Goal: Information Seeking & Learning: Check status

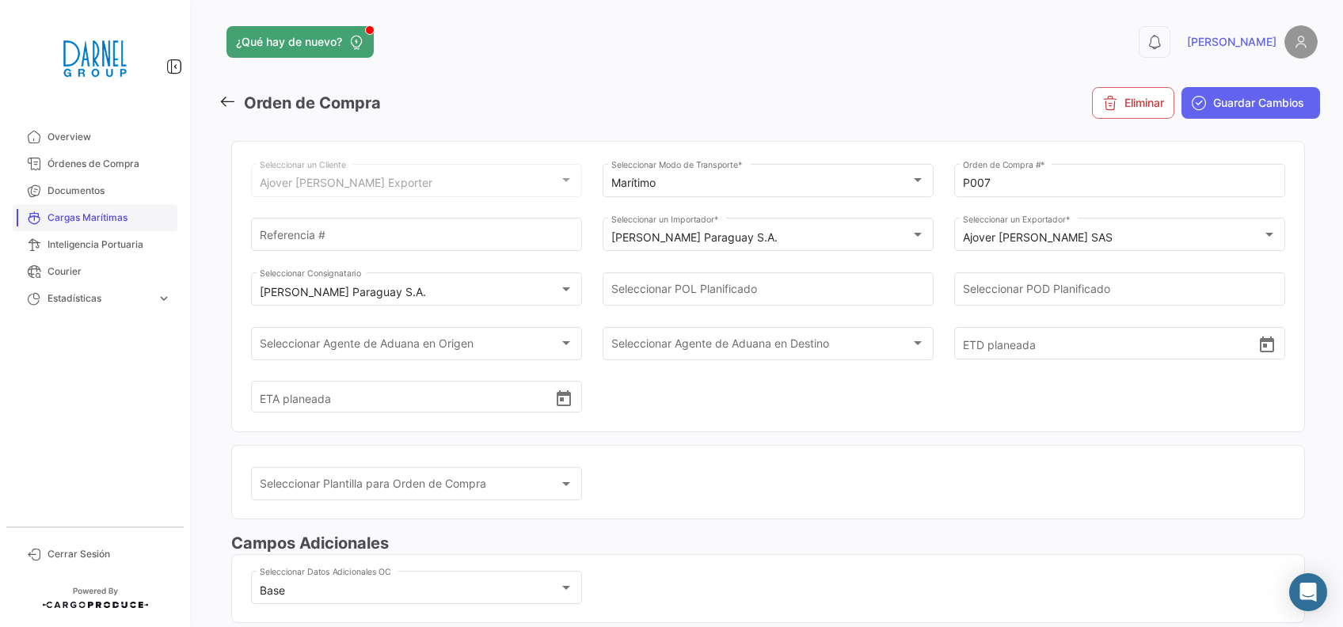
click at [101, 215] on span "Cargas Marítimas" at bounding box center [110, 218] width 124 height 14
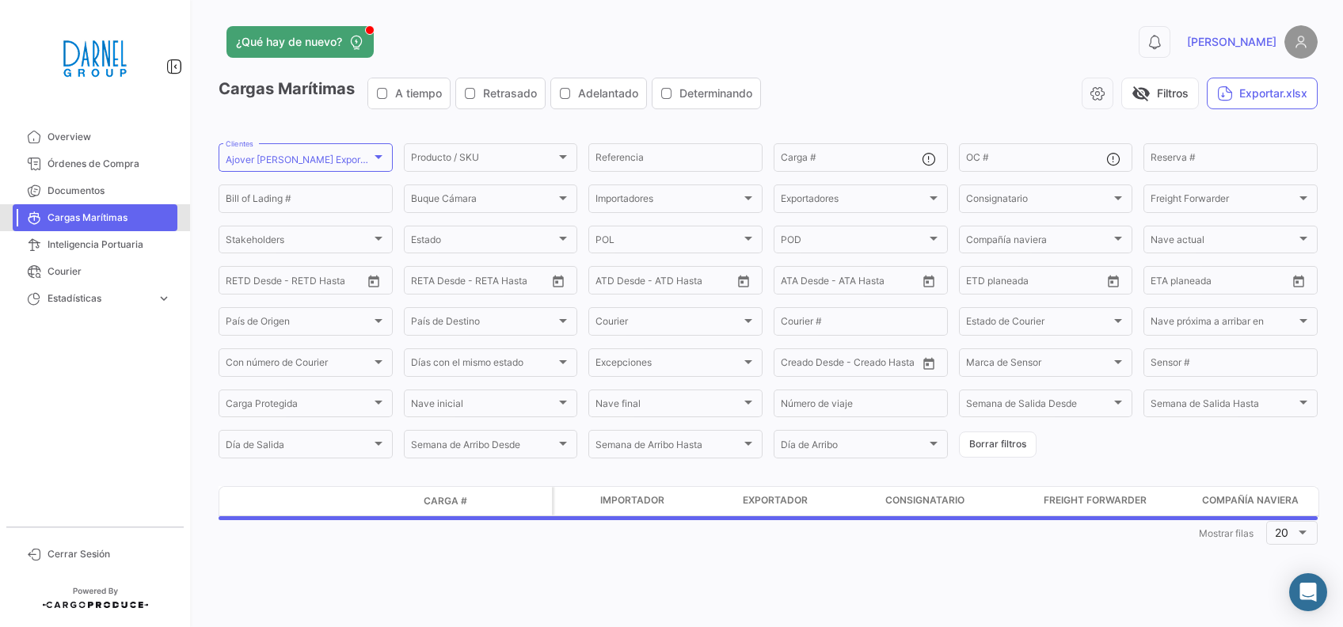
click at [87, 214] on span "Cargas Marítimas" at bounding box center [110, 218] width 124 height 14
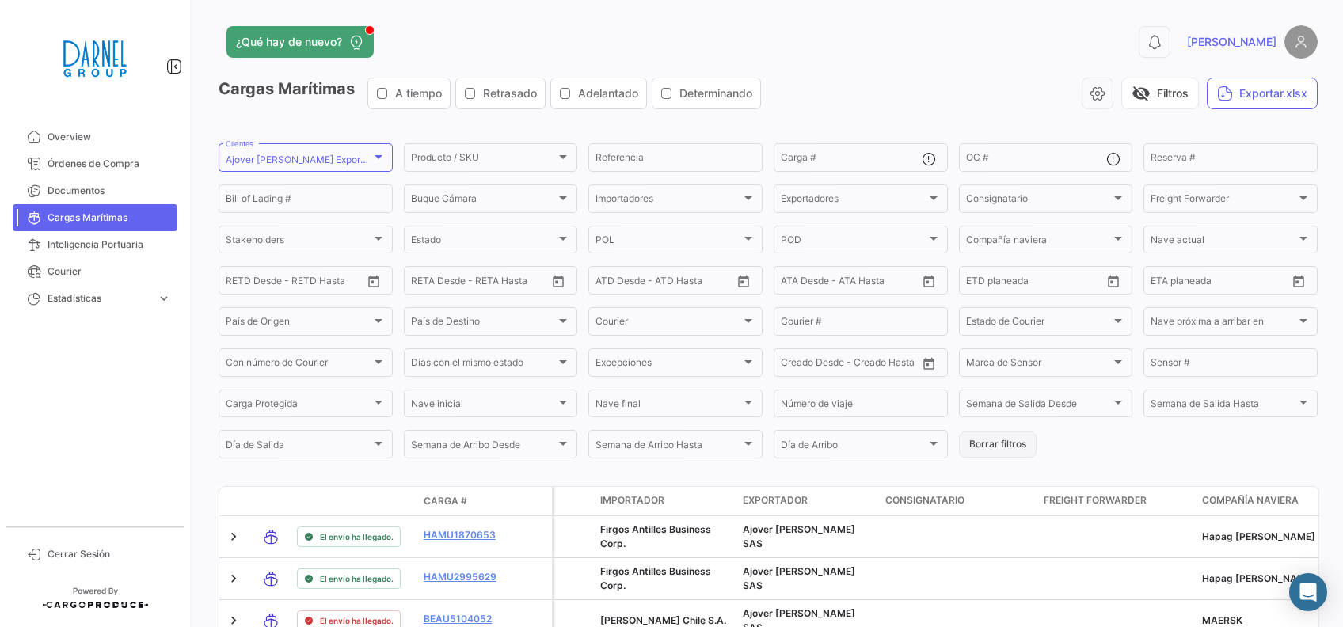
click at [996, 452] on button "Borrar filtros" at bounding box center [998, 445] width 78 height 26
click at [474, 153] on div "Producto / SKU Producto / SKU" at bounding box center [491, 156] width 160 height 31
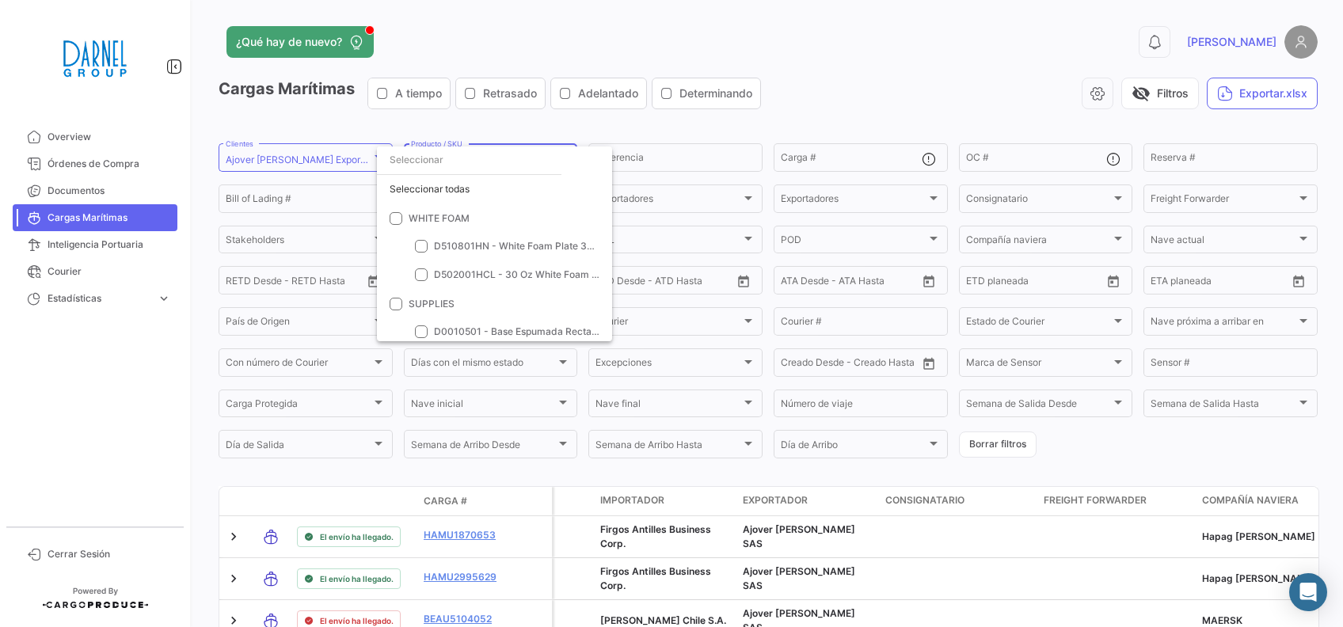
click at [1071, 449] on div at bounding box center [671, 313] width 1343 height 627
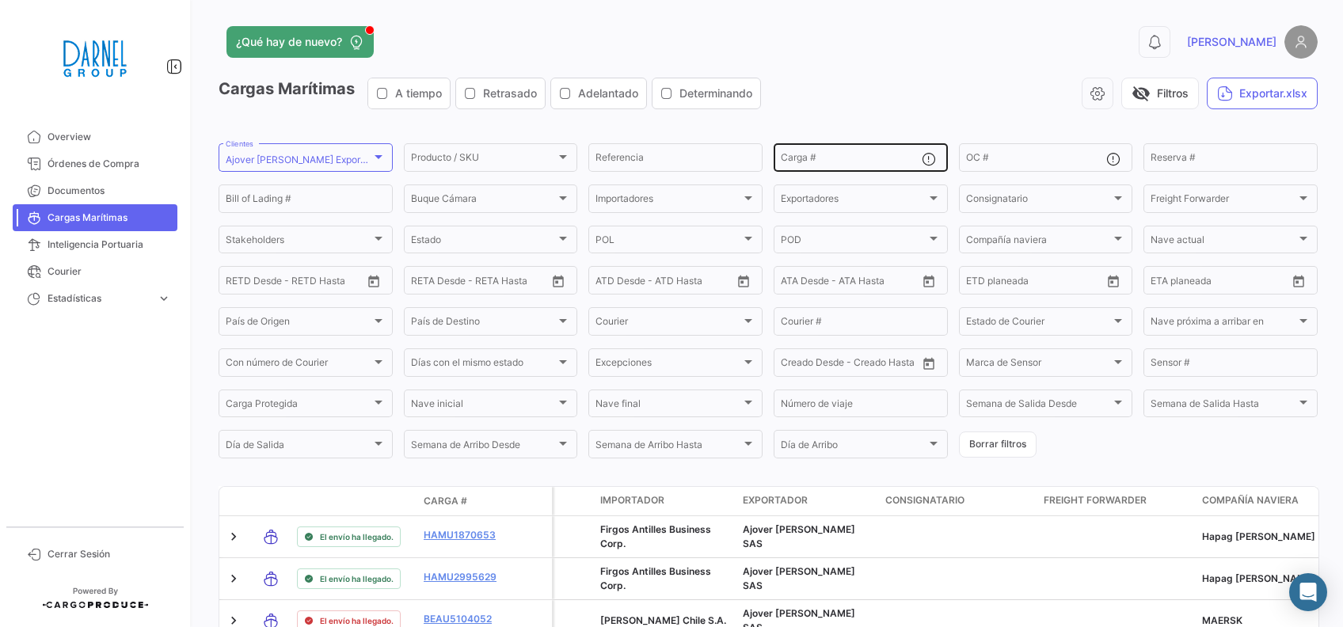
click at [817, 157] on input "Carga #" at bounding box center [851, 159] width 141 height 11
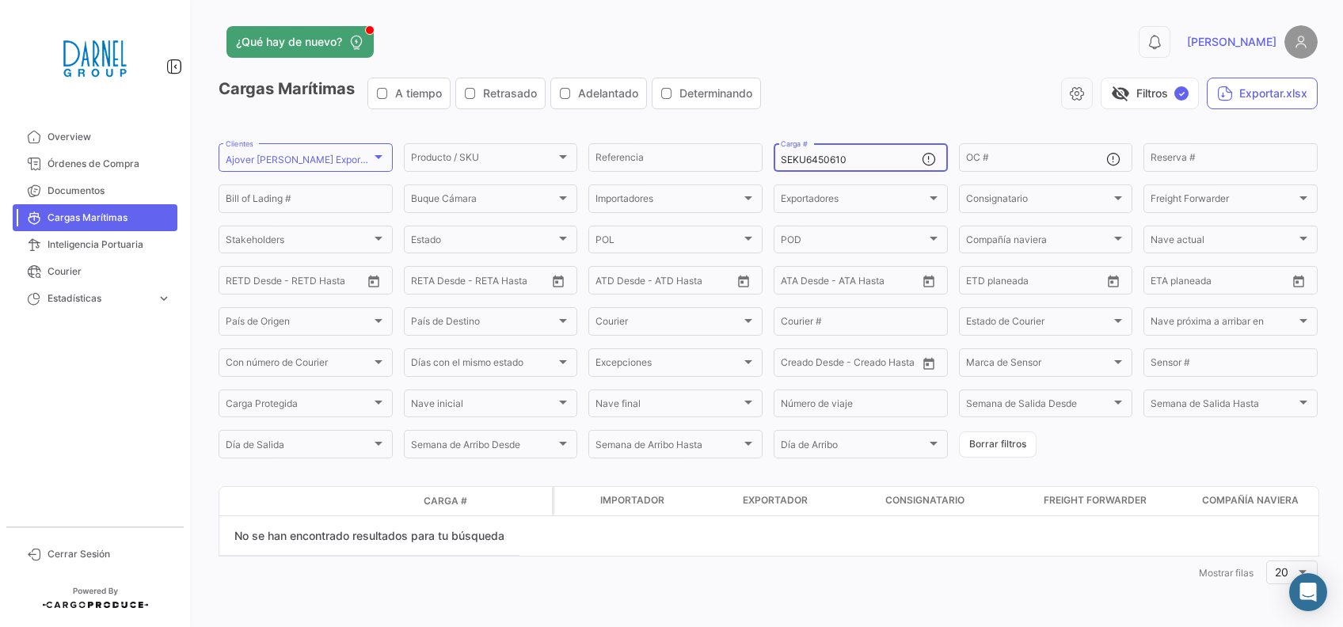
type input "SEKU6450610"
click at [984, 448] on button "Borrar filtros" at bounding box center [998, 445] width 78 height 26
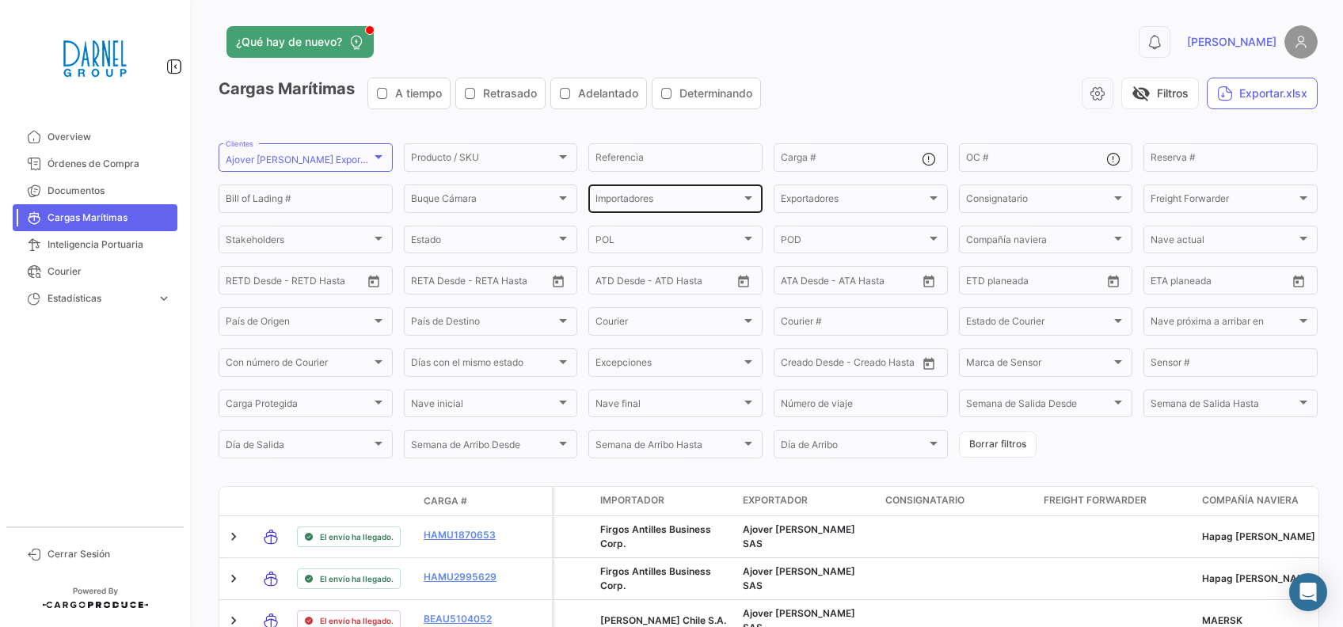
click at [741, 206] on div "Importadores" at bounding box center [676, 201] width 160 height 11
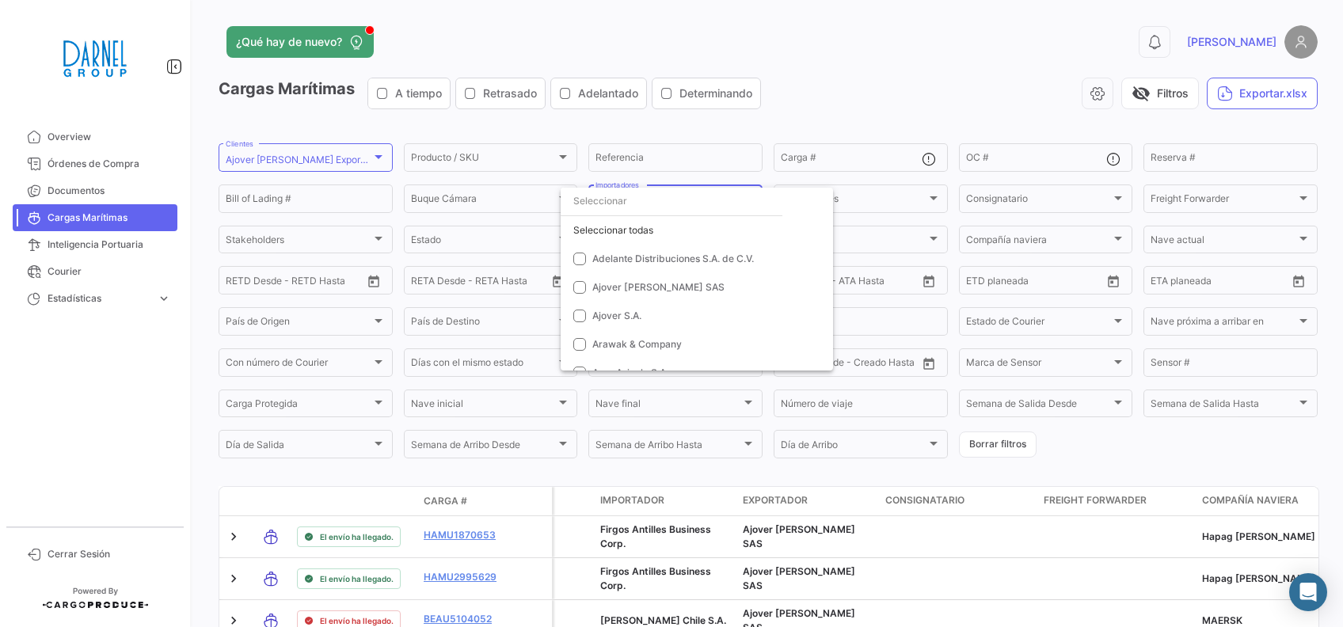
click at [656, 207] on input "dropdown search" at bounding box center [672, 201] width 222 height 29
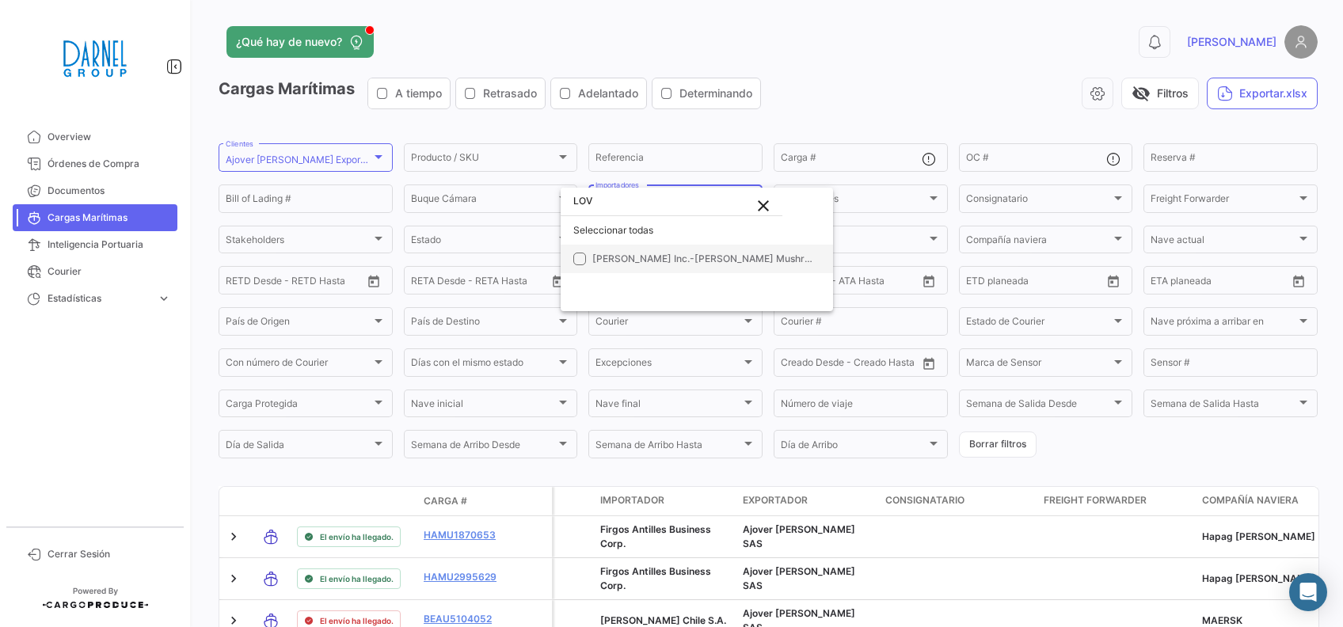
type input "LOV"
click at [583, 266] on mat-option "[PERSON_NAME] Inc.-[PERSON_NAME] Mushroom Farms Ltd" at bounding box center [697, 259] width 272 height 29
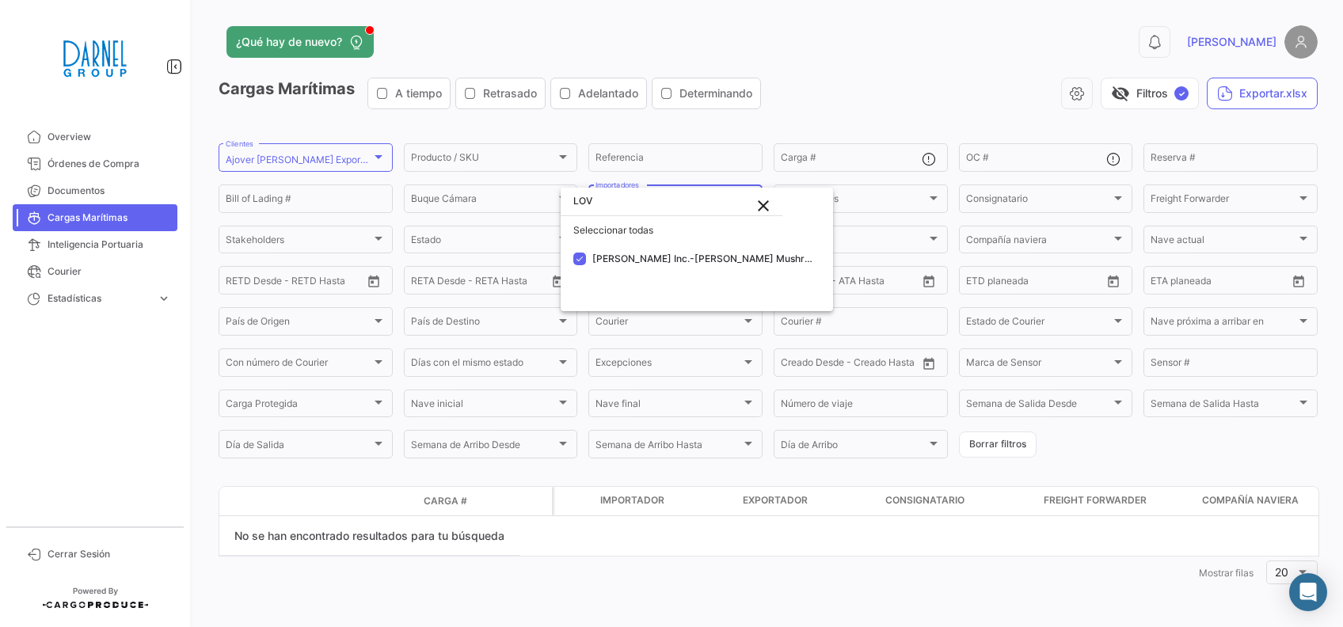
click at [957, 479] on div at bounding box center [671, 313] width 1343 height 627
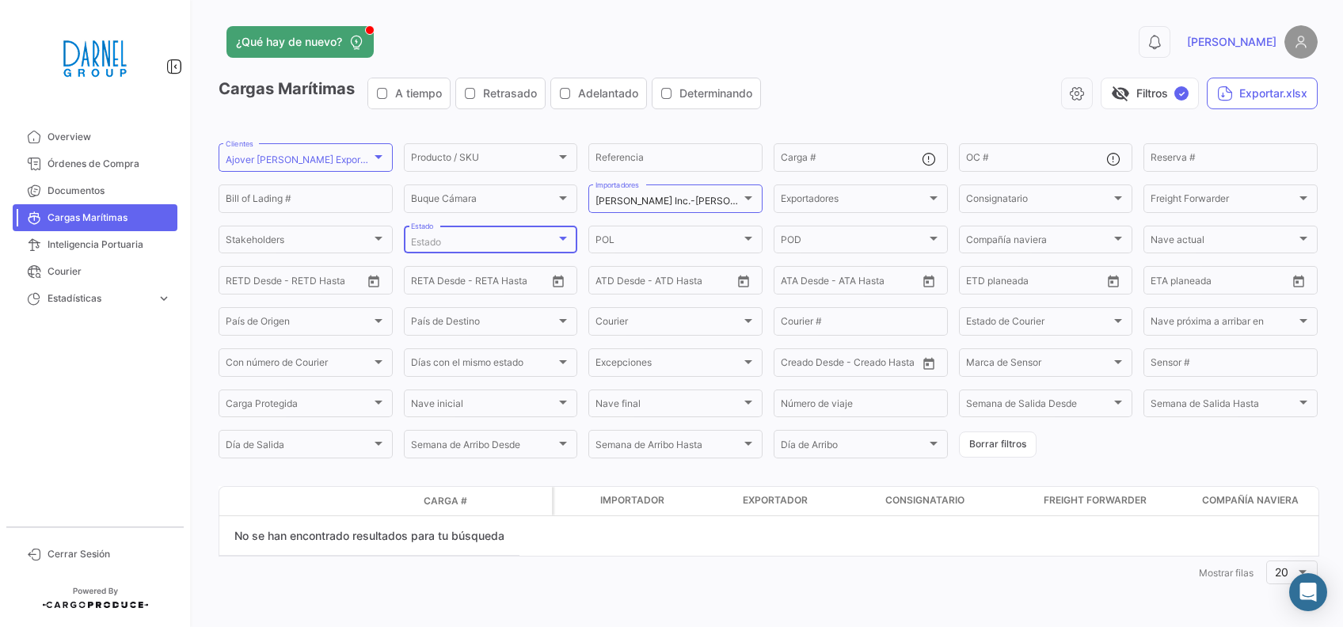
click at [521, 238] on div "Estado" at bounding box center [484, 242] width 146 height 11
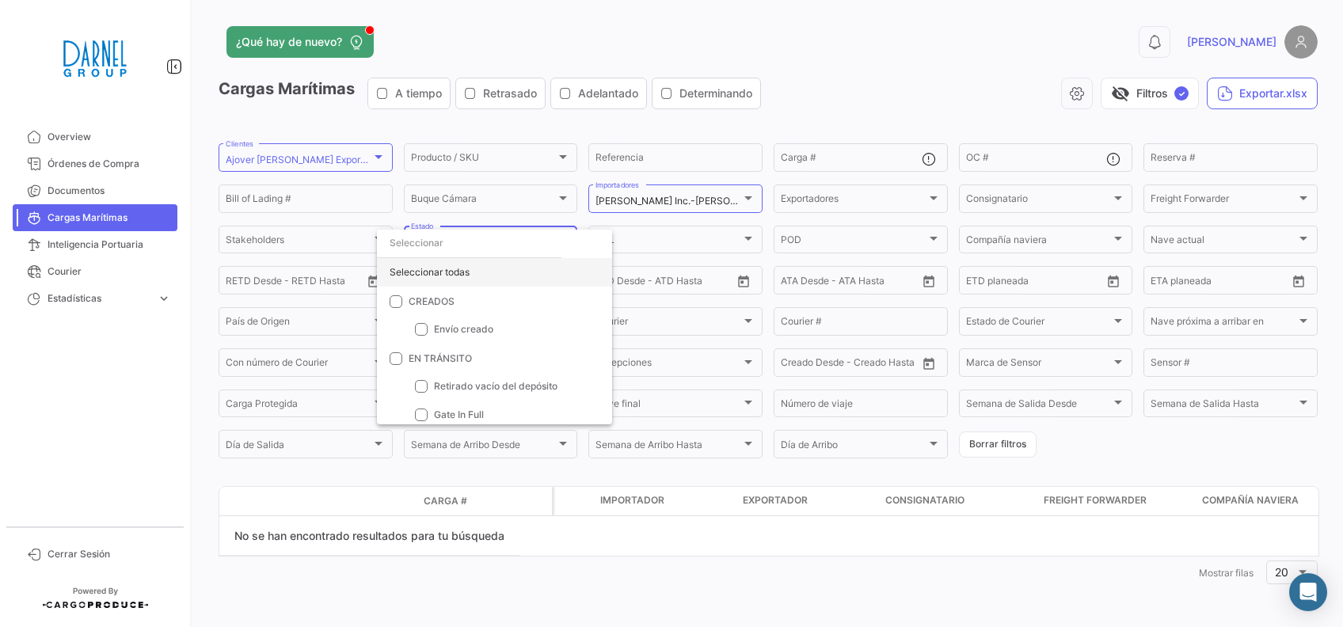
click at [417, 280] on div "Seleccionar todas" at bounding box center [494, 272] width 235 height 29
checkbox input "true"
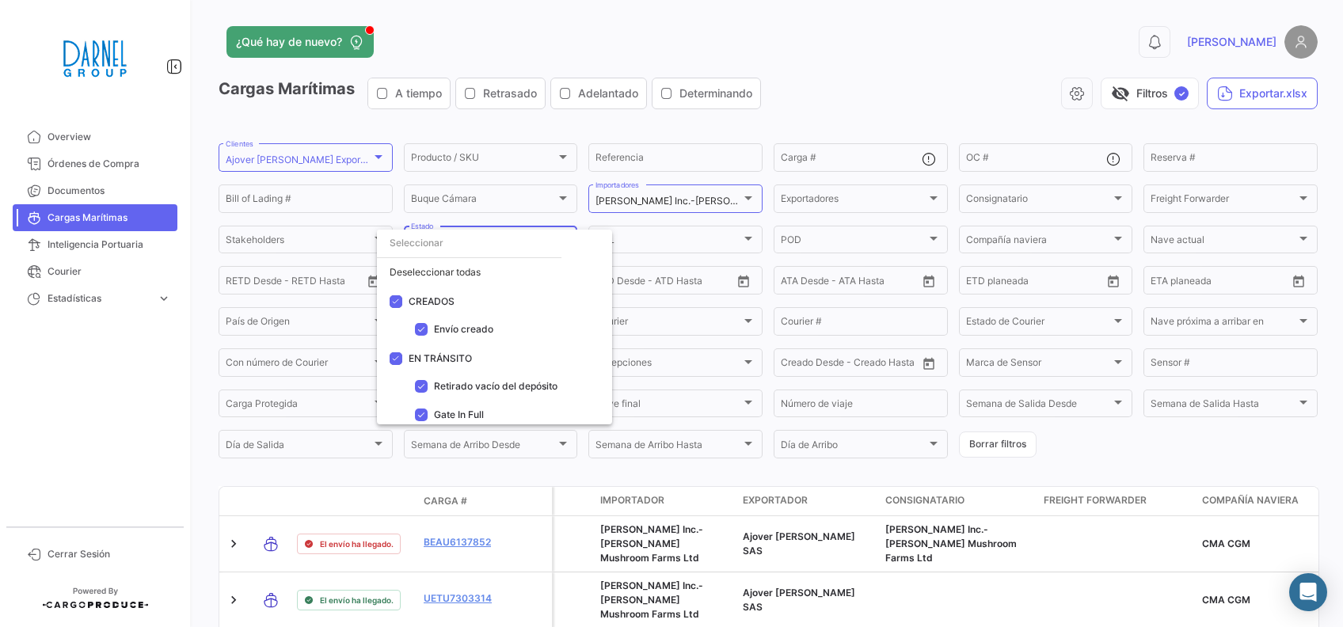
click at [1061, 458] on div at bounding box center [671, 313] width 1343 height 627
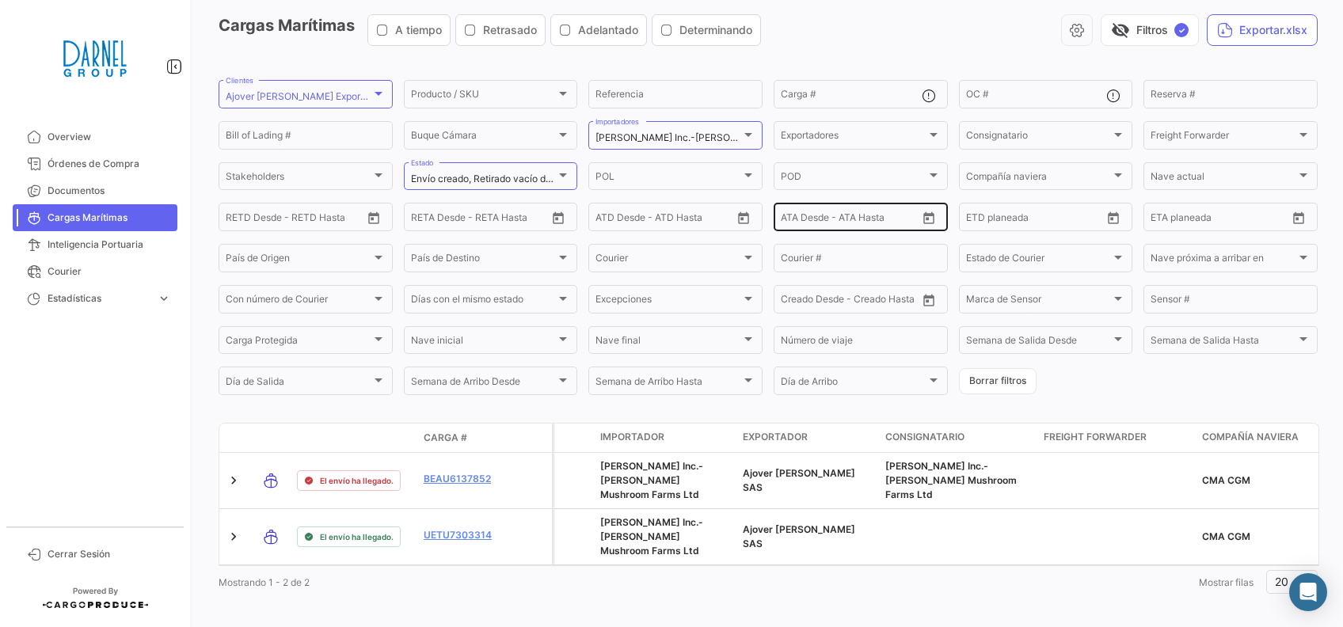
drag, startPoint x: 1122, startPoint y: 59, endPoint x: 912, endPoint y: 203, distance: 255.3
click at [1122, 59] on app-list-header "Cargas Marítimas A tiempo Retrasado Adelantado Determinando visibility_off Filt…" at bounding box center [768, 205] width 1099 height 383
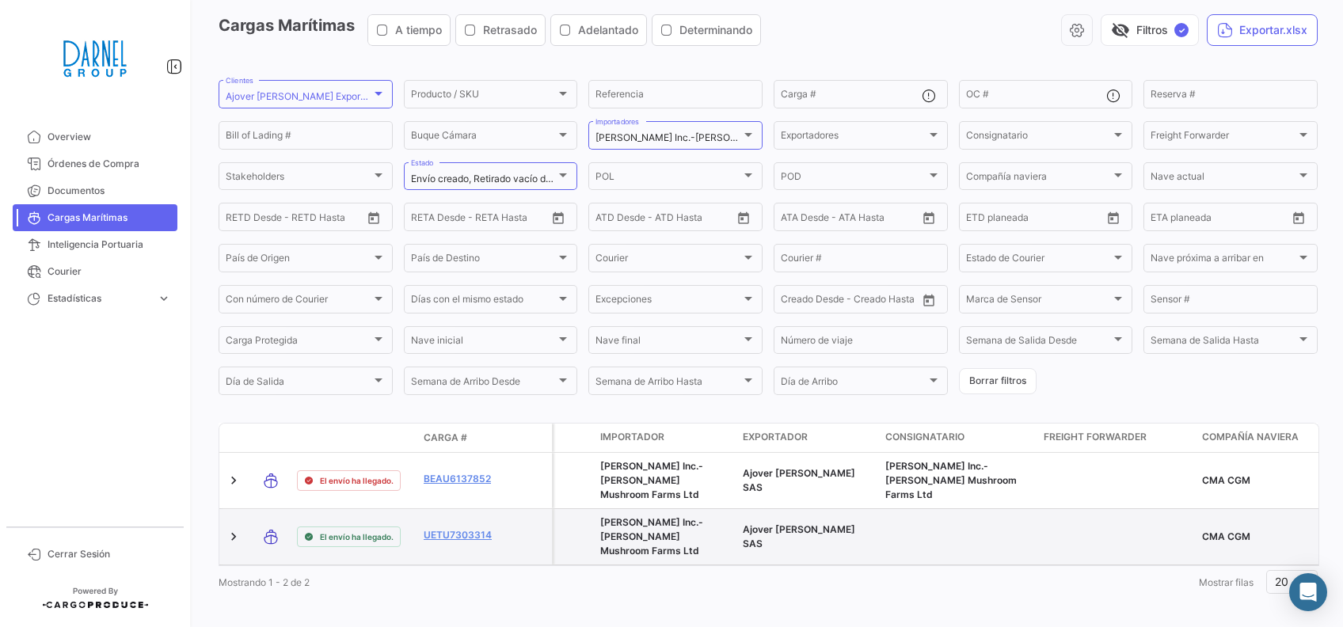
scroll to position [63, 0]
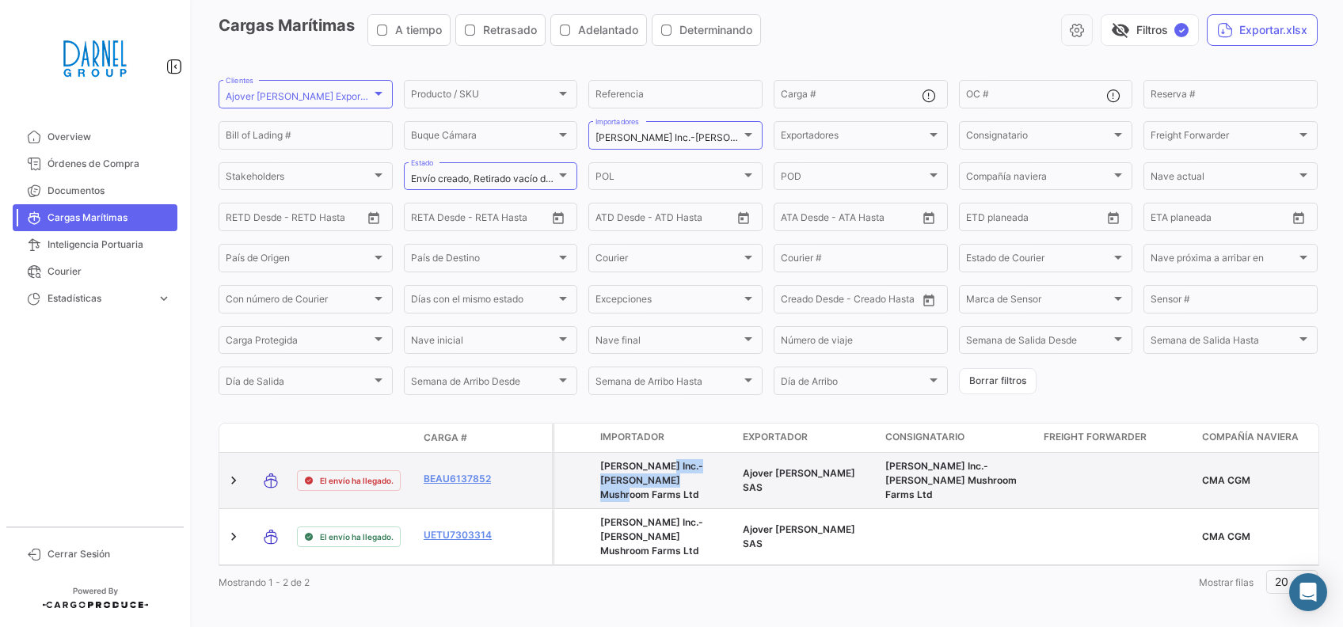
drag, startPoint x: 654, startPoint y: 469, endPoint x: 697, endPoint y: 481, distance: 44.4
click at [697, 481] on span "[PERSON_NAME] Inc.-[PERSON_NAME] Mushroom Farms Ltd" at bounding box center [651, 480] width 103 height 40
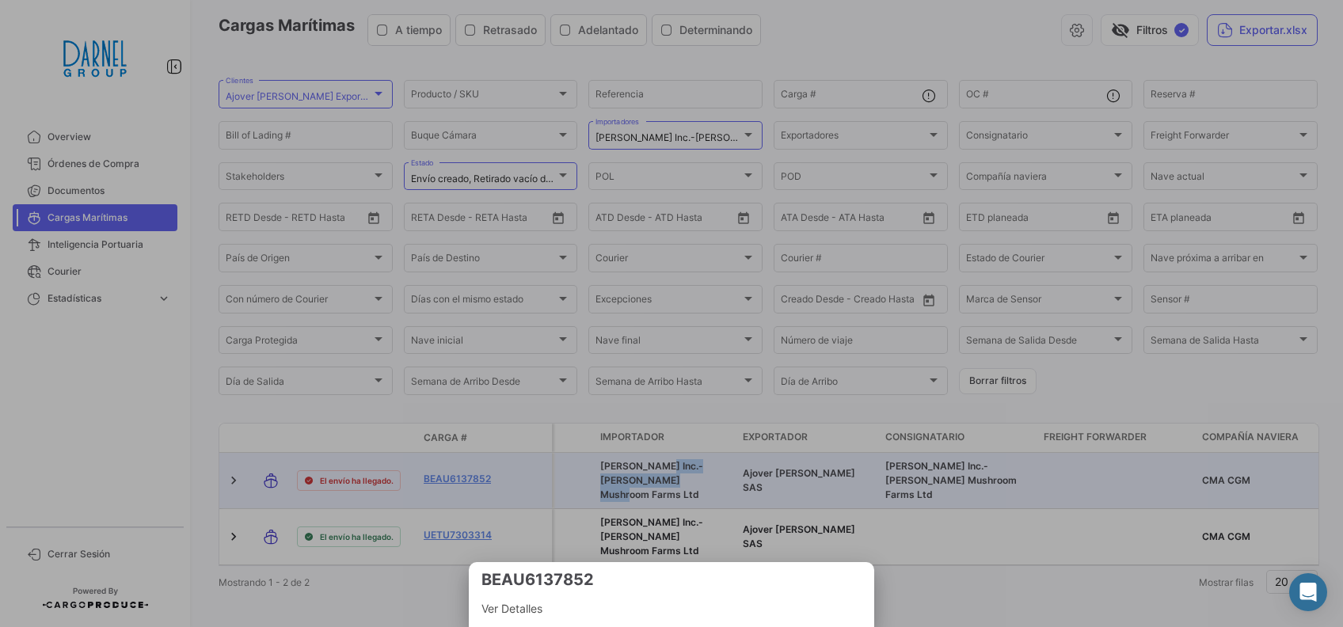
drag, startPoint x: 697, startPoint y: 481, endPoint x: 576, endPoint y: 414, distance: 138.3
click at [576, 414] on div at bounding box center [671, 313] width 1343 height 627
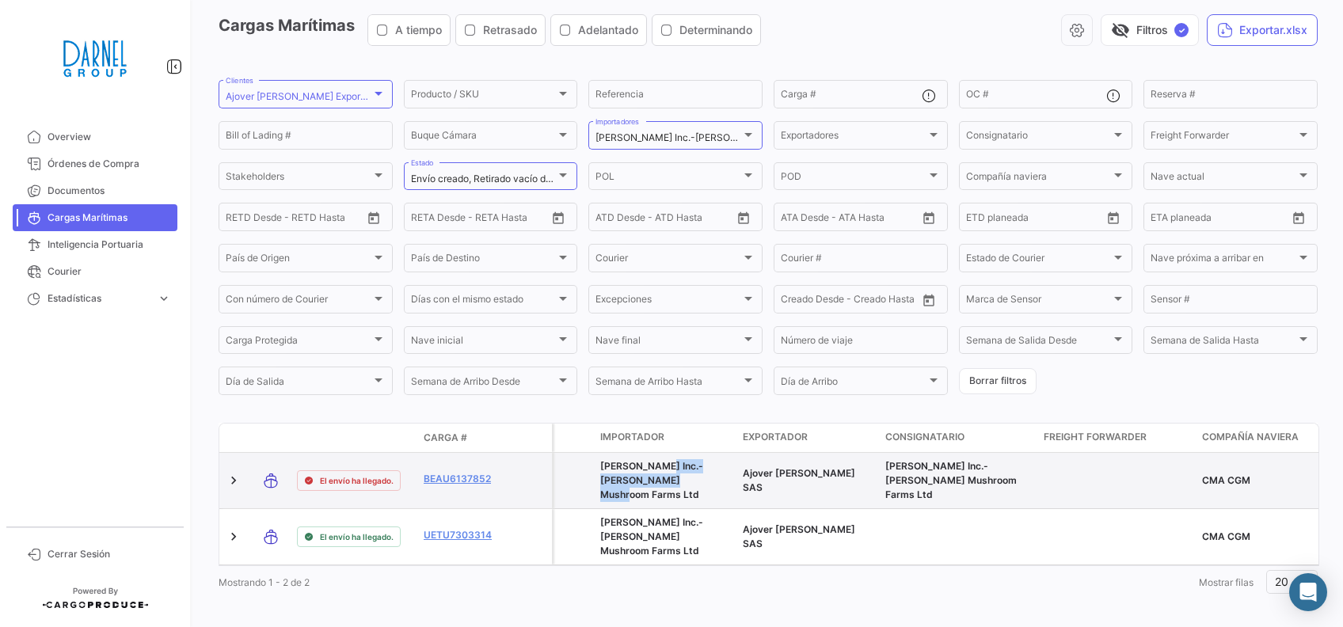
drag, startPoint x: 647, startPoint y: 469, endPoint x: 599, endPoint y: 469, distance: 48.3
click at [599, 469] on datatable-body-cell "[PERSON_NAME] Inc.-[PERSON_NAME] Mushroom Farms Ltd" at bounding box center [665, 480] width 143 height 55
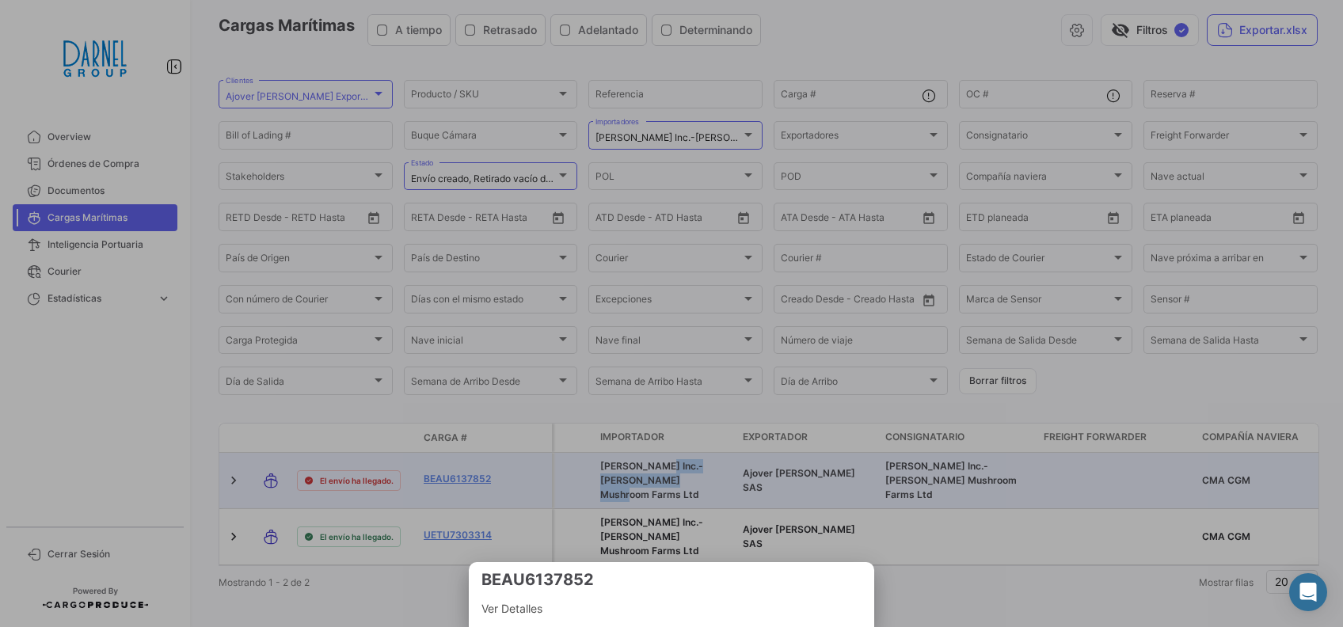
click at [951, 572] on div at bounding box center [671, 313] width 1343 height 627
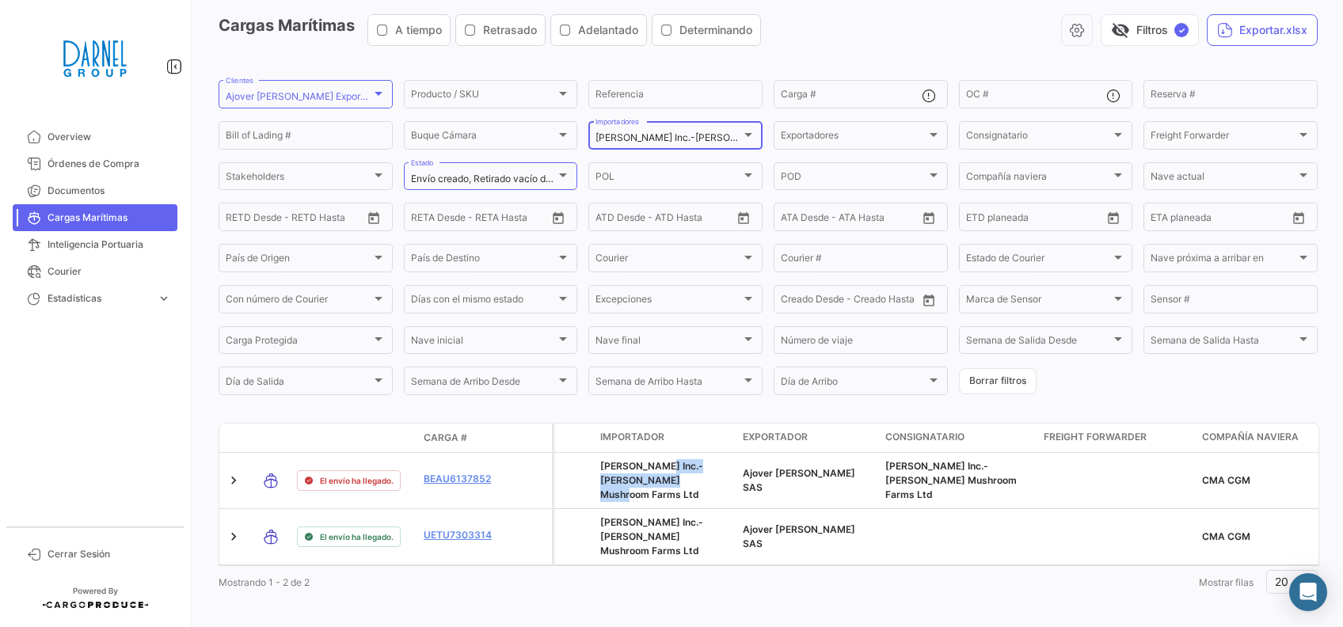
click at [741, 137] on div at bounding box center [748, 134] width 14 height 13
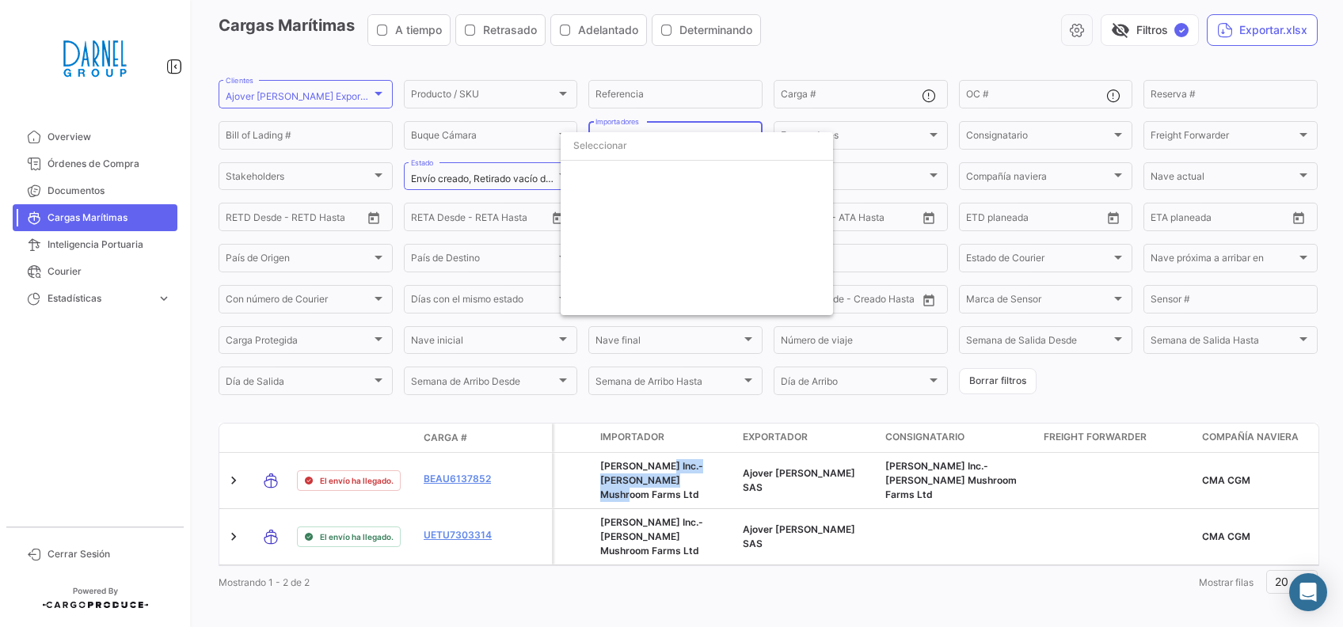
scroll to position [1204, 0]
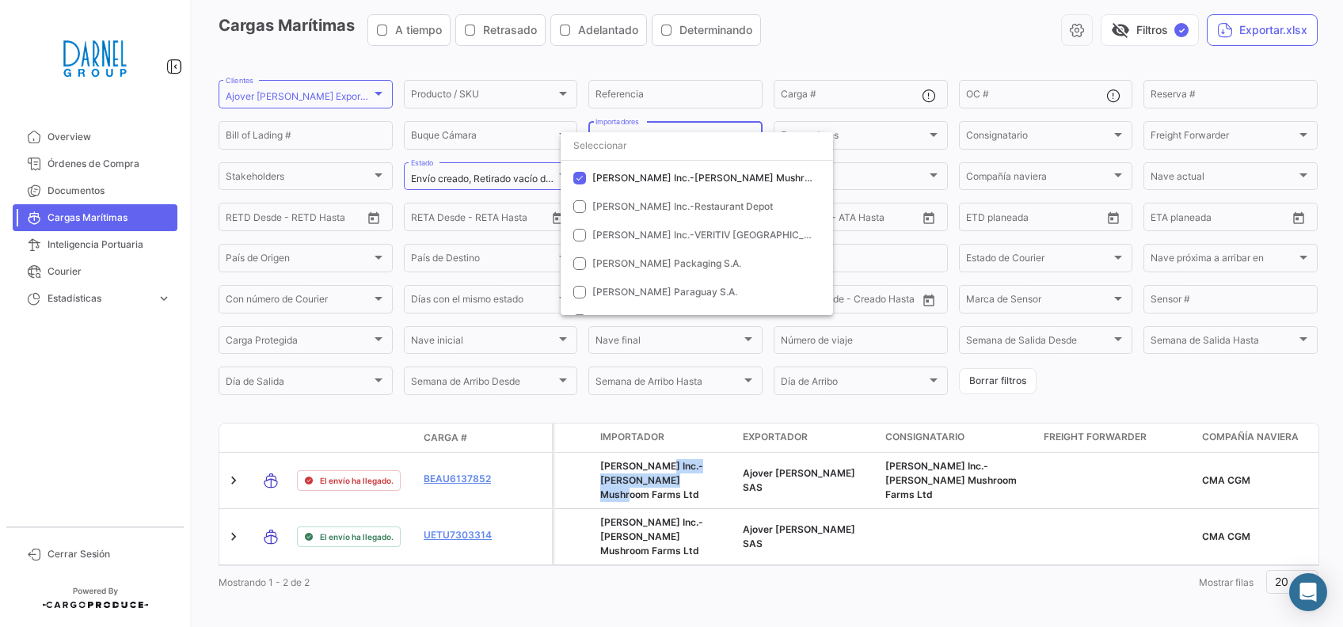
click at [632, 138] on input "dropdown search" at bounding box center [697, 145] width 272 height 29
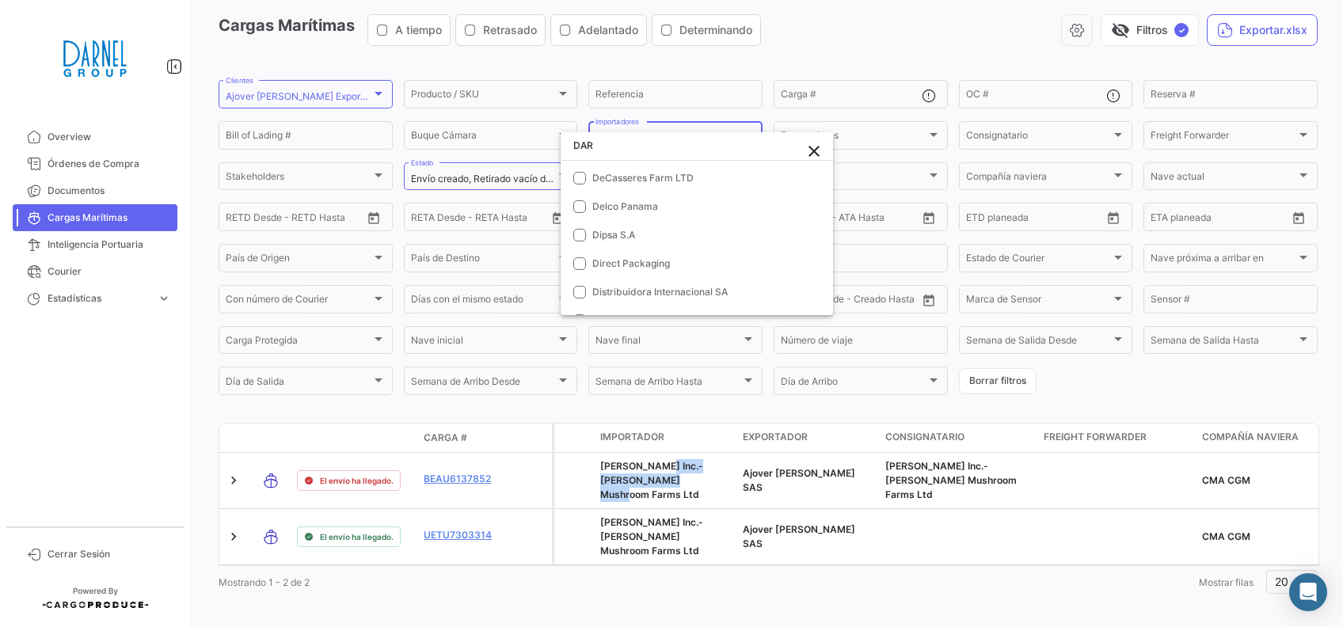
scroll to position [587, 0]
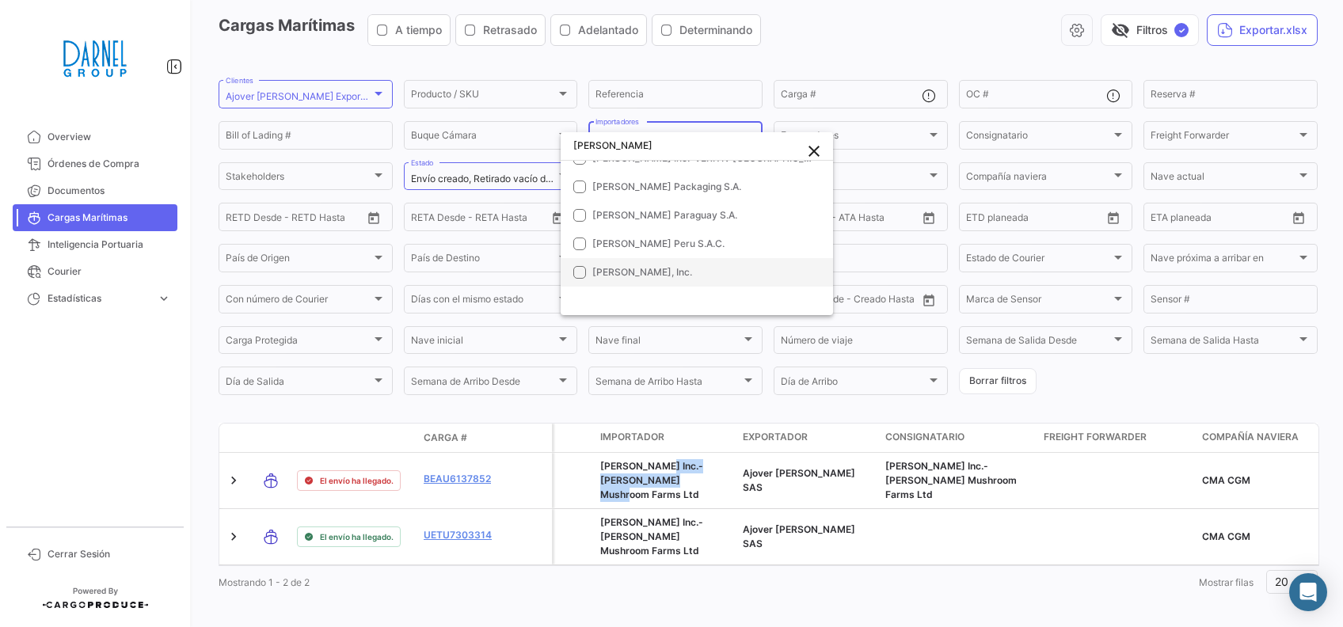
type input "[PERSON_NAME]"
click at [572, 276] on mat-option "[PERSON_NAME], Inc." at bounding box center [697, 272] width 272 height 29
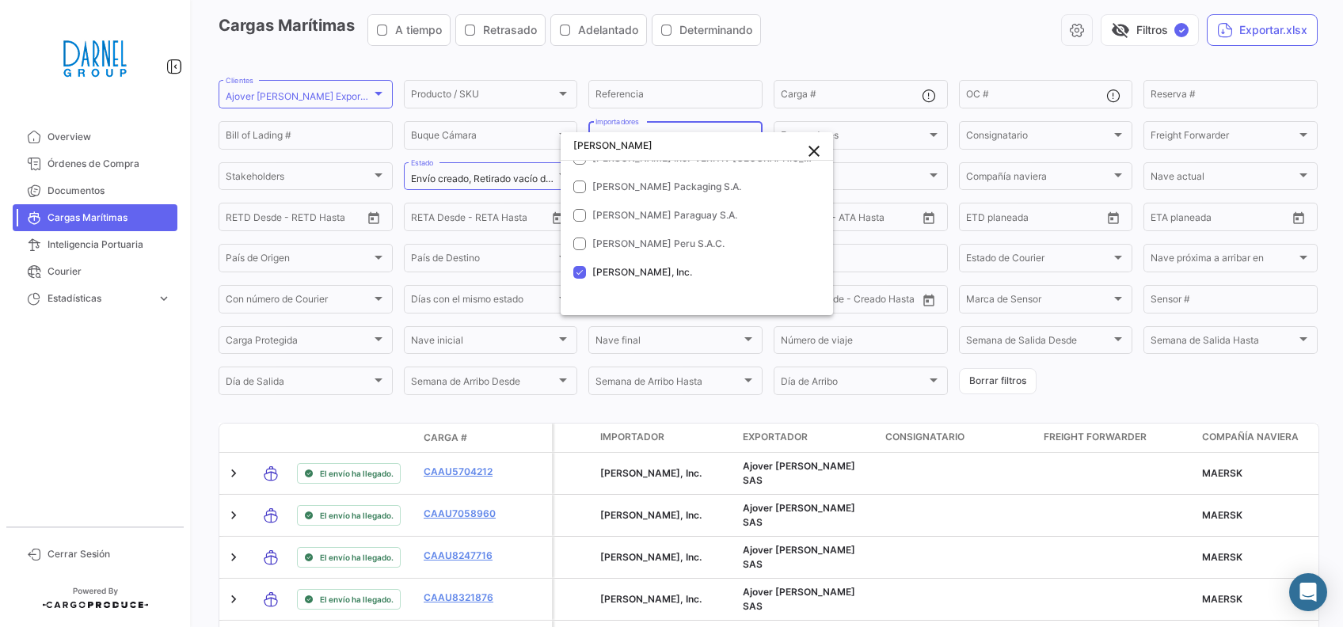
click at [1008, 406] on div at bounding box center [671, 313] width 1343 height 627
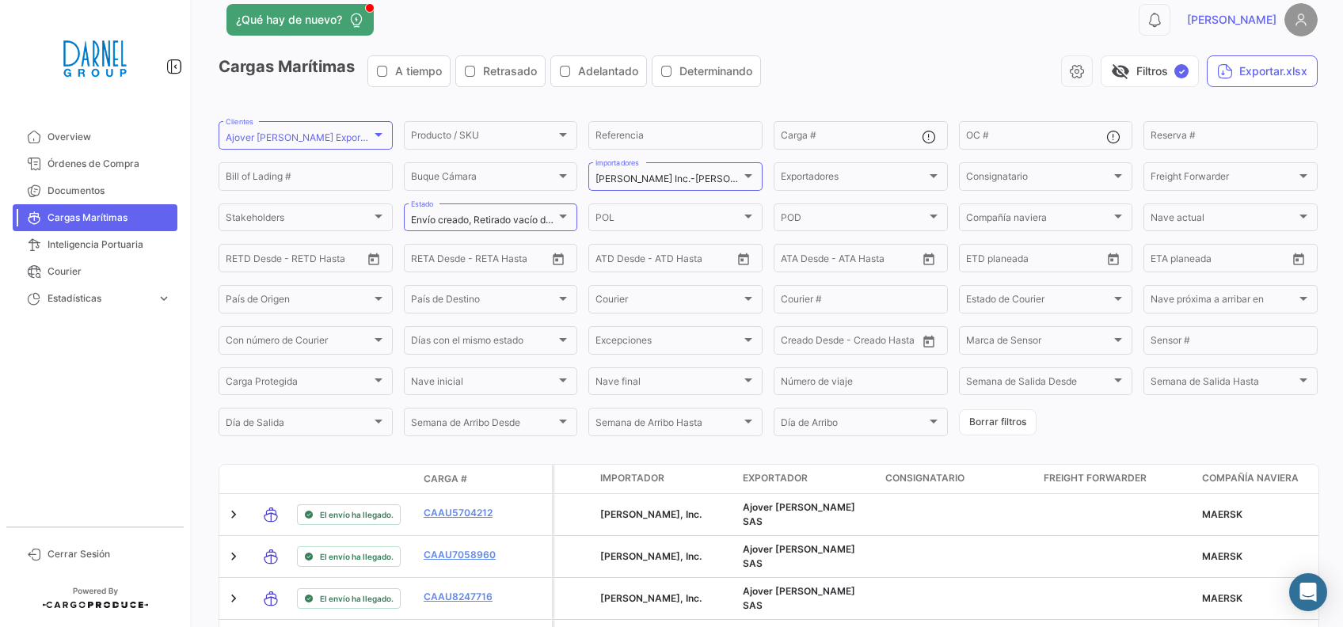
scroll to position [0, 0]
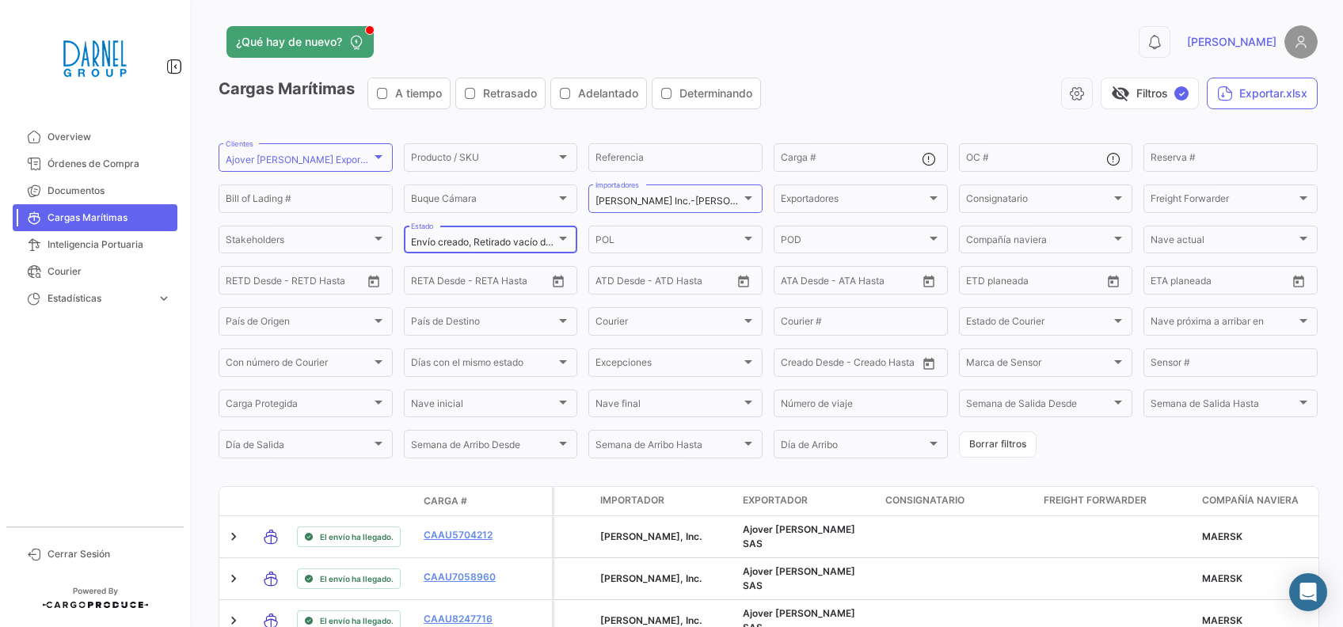
click at [556, 242] on div at bounding box center [563, 239] width 14 height 13
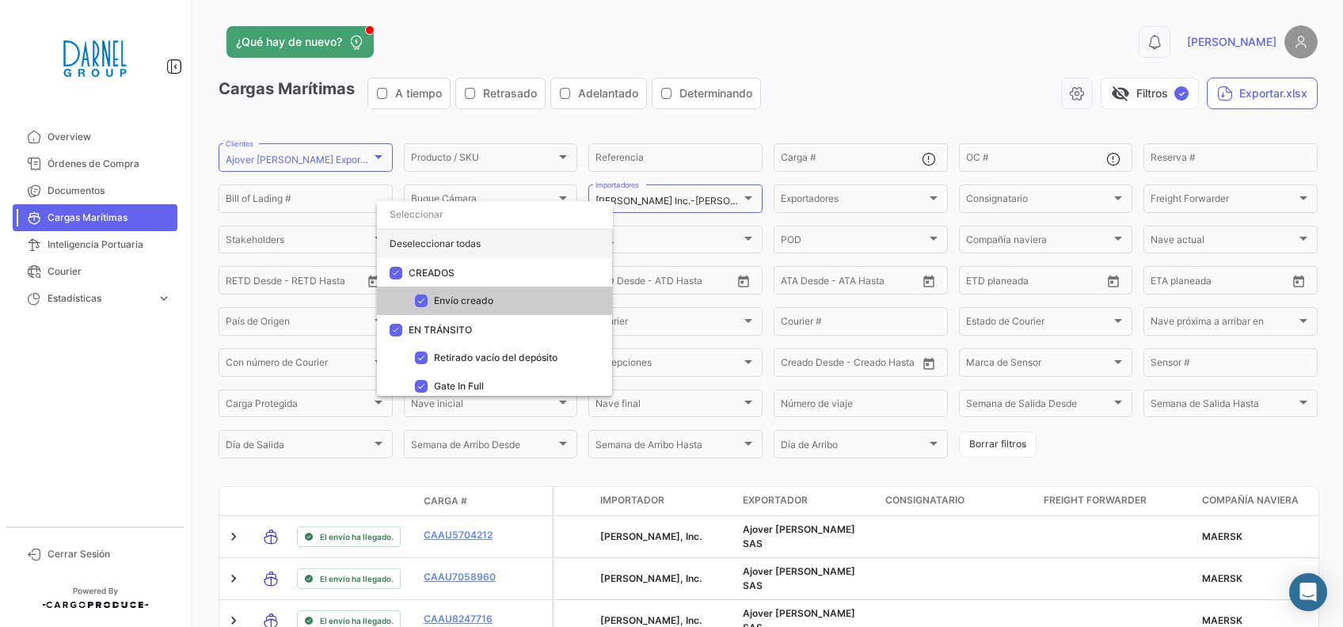
click at [464, 243] on div "Deseleccionar todas" at bounding box center [494, 244] width 235 height 29
checkbox input "false"
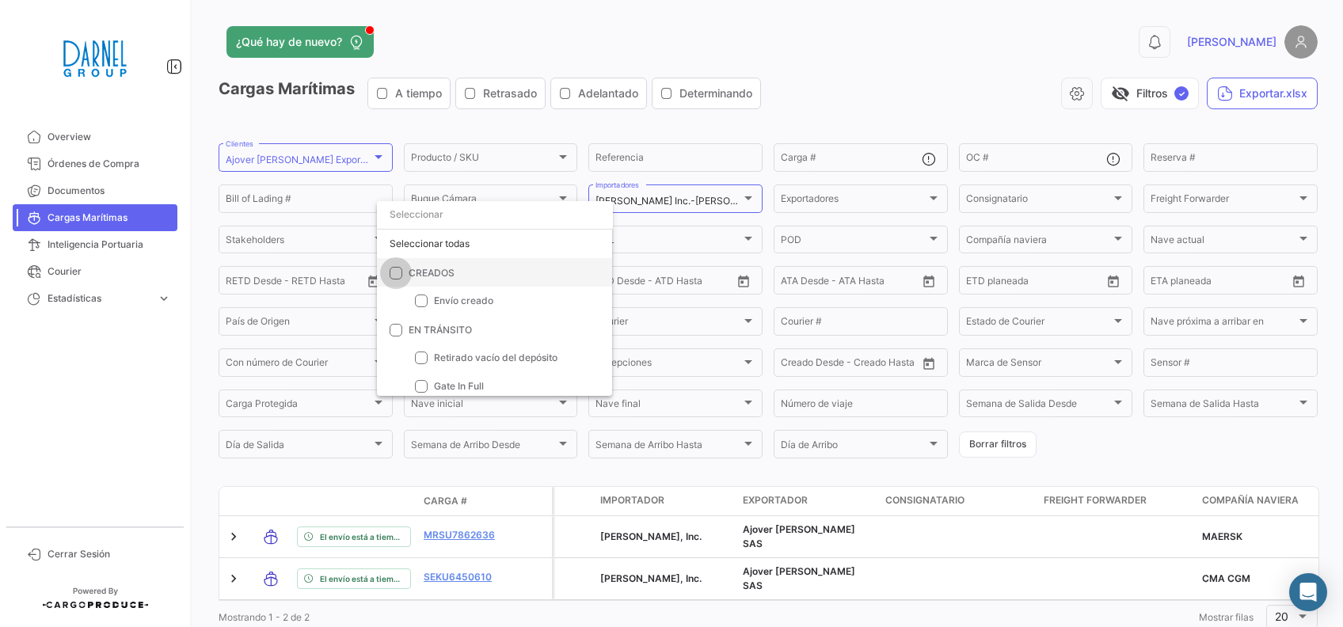
click at [400, 272] on span at bounding box center [396, 272] width 13 height 13
click at [396, 279] on input "CREADOS" at bounding box center [395, 279] width 1 height 1
checkbox input "true"
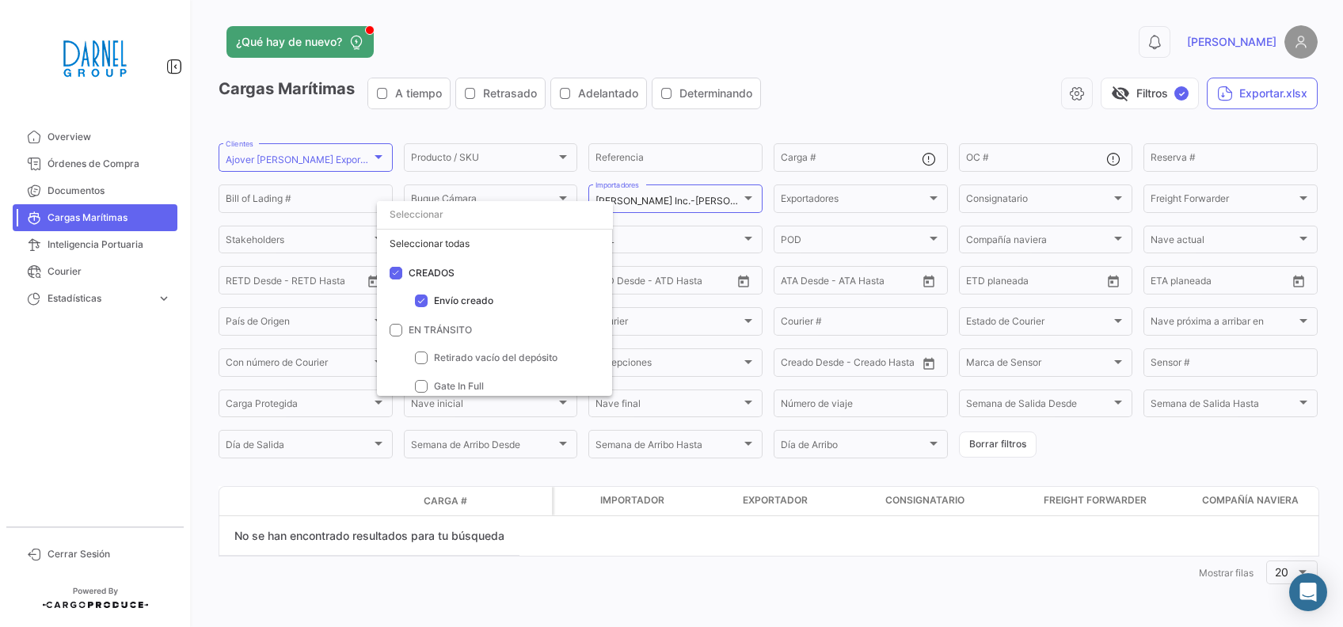
click at [591, 595] on div at bounding box center [671, 313] width 1343 height 627
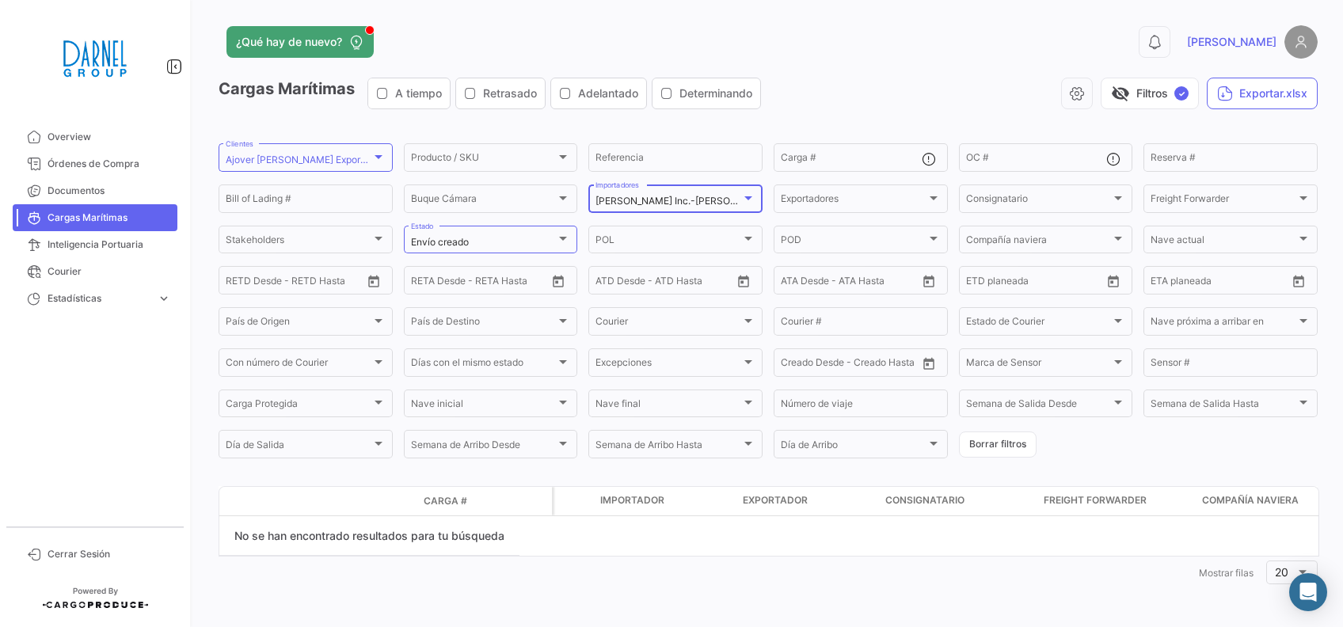
click at [749, 192] on div at bounding box center [748, 198] width 14 height 13
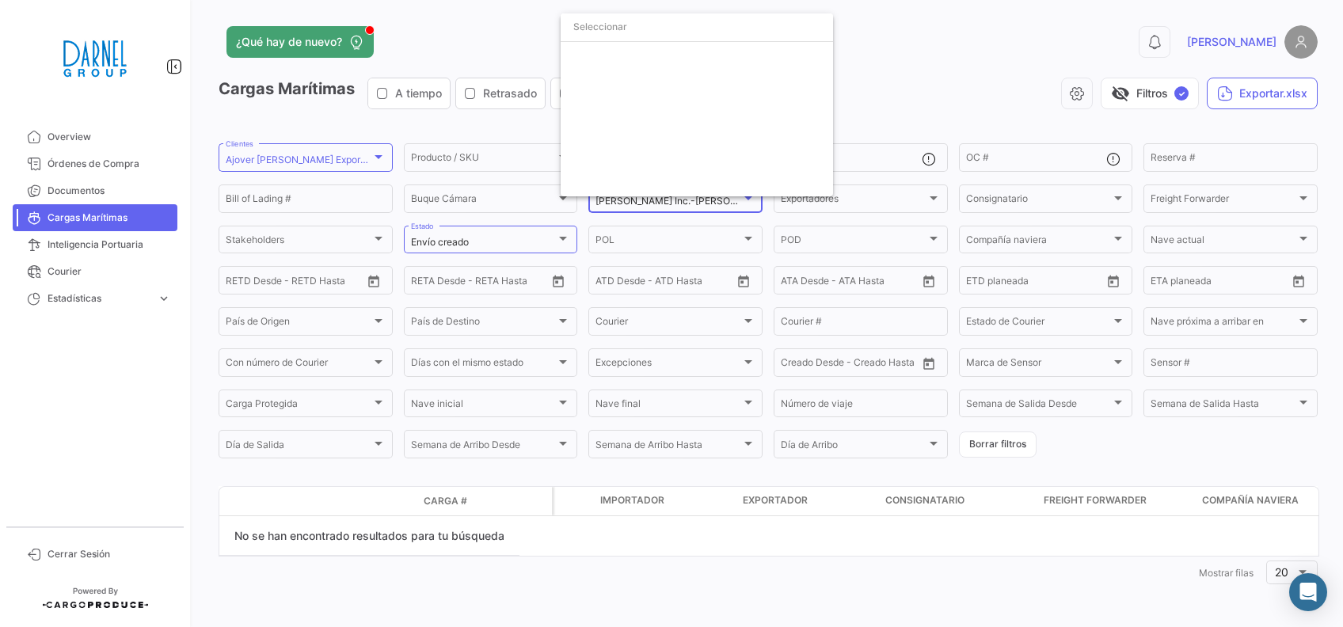
scroll to position [1204, 0]
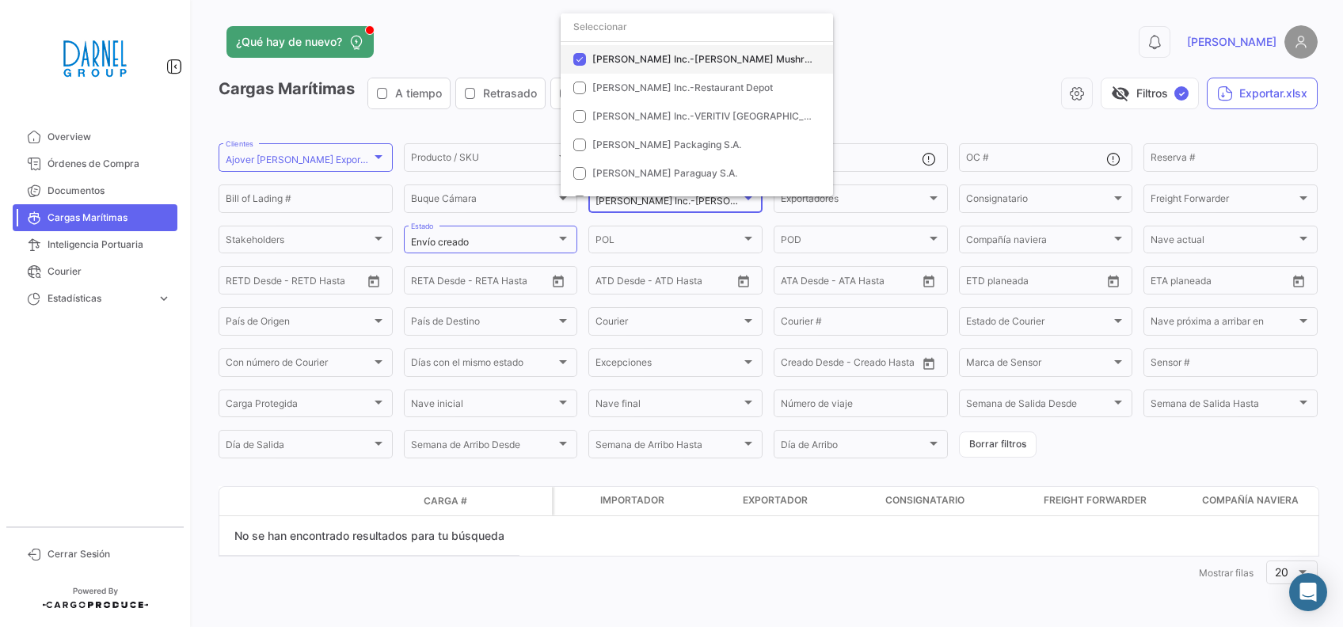
click at [581, 60] on mat-pseudo-checkbox at bounding box center [579, 59] width 13 height 13
click at [767, 586] on div at bounding box center [671, 313] width 1343 height 627
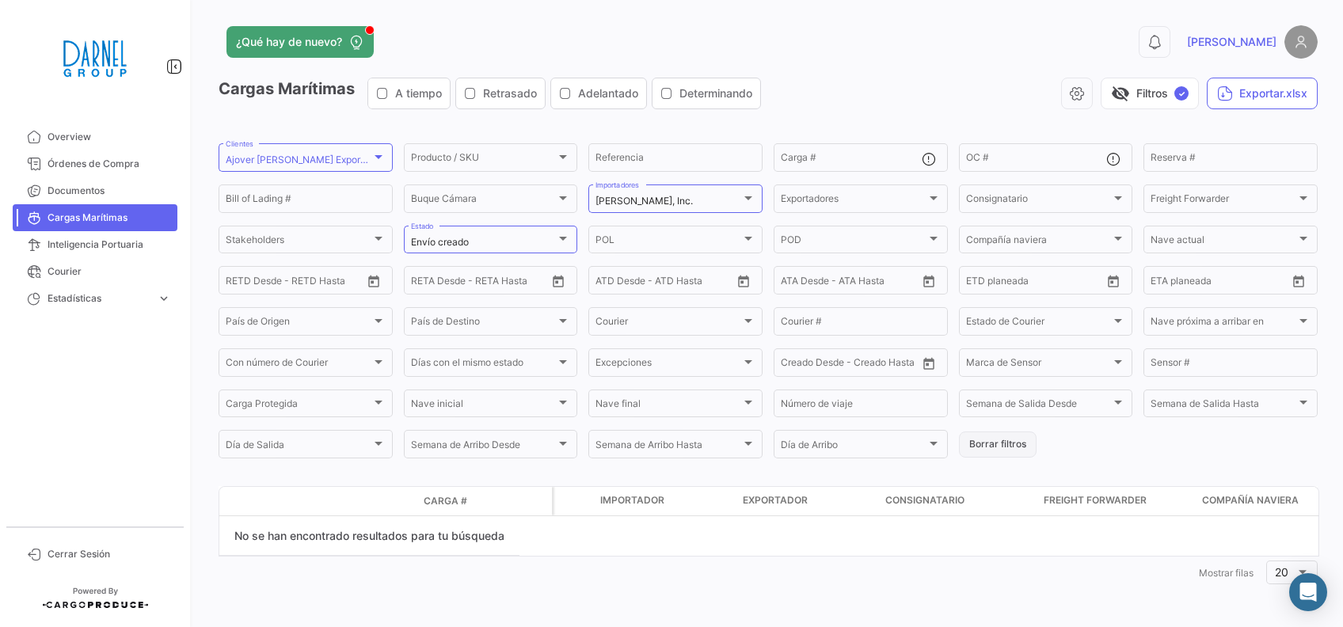
click at [992, 450] on button "Borrar filtros" at bounding box center [998, 445] width 78 height 26
